Goal: Navigation & Orientation: Find specific page/section

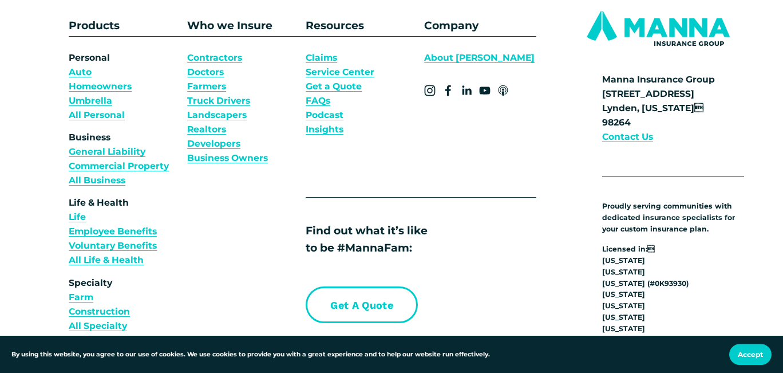
scroll to position [3837, 0]
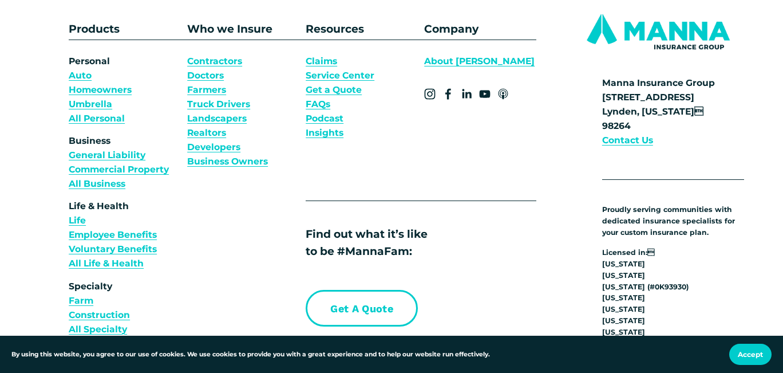
click at [472, 68] on link "About [PERSON_NAME]" at bounding box center [479, 61] width 110 height 14
